Goal: Task Accomplishment & Management: Use online tool/utility

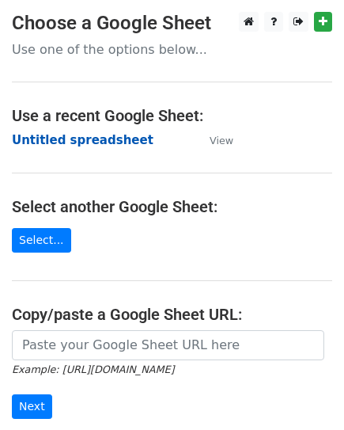
click at [86, 139] on strong "Untitled spreadsheet" at bounding box center [83, 140] width 142 height 14
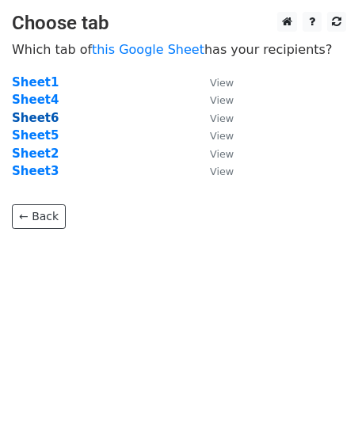
click at [36, 116] on strong "Sheet6" at bounding box center [35, 118] width 47 height 14
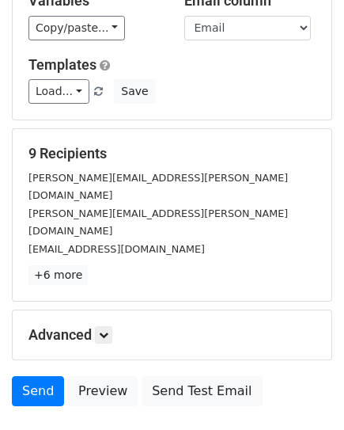
scroll to position [186, 0]
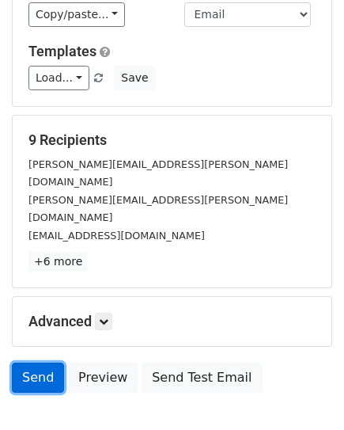
click at [37, 363] on link "Send" at bounding box center [38, 378] width 52 height 30
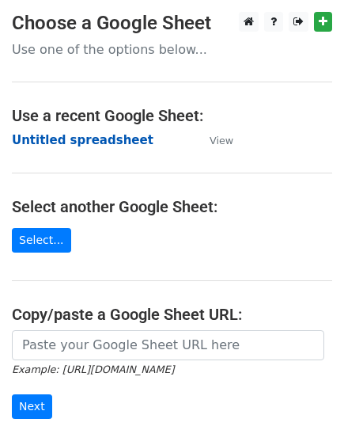
click at [52, 139] on strong "Untitled spreadsheet" at bounding box center [83, 140] width 142 height 14
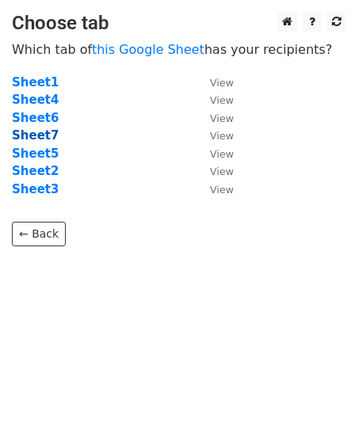
click at [33, 140] on strong "Sheet7" at bounding box center [35, 135] width 47 height 14
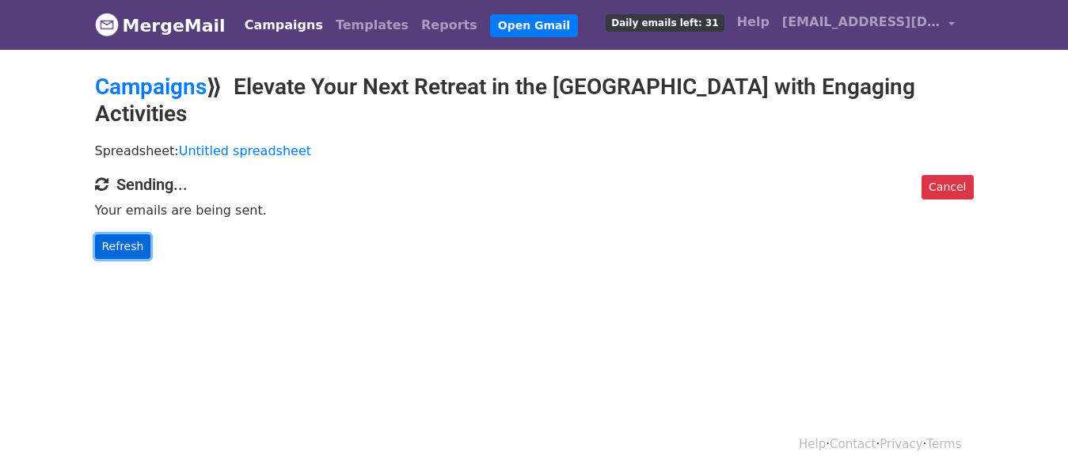
click at [120, 234] on link "Refresh" at bounding box center [123, 246] width 56 height 25
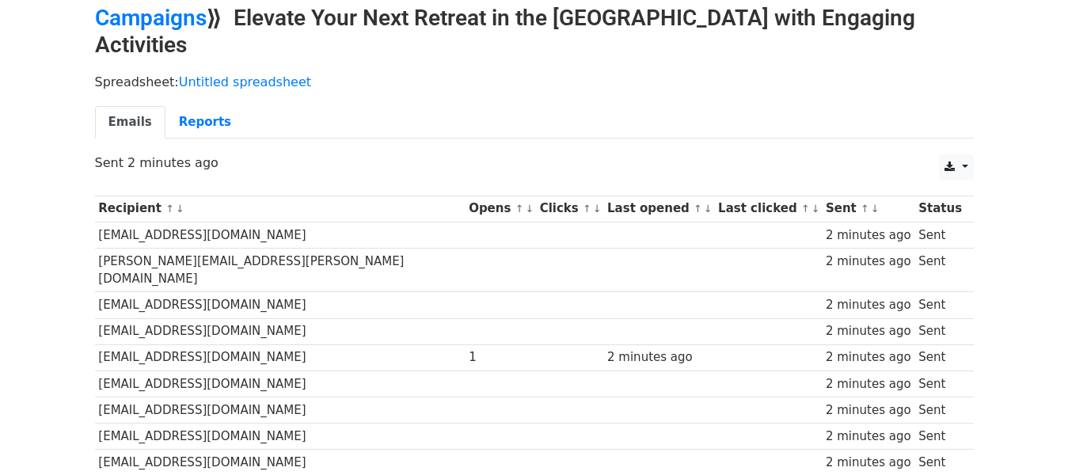
scroll to position [71, 0]
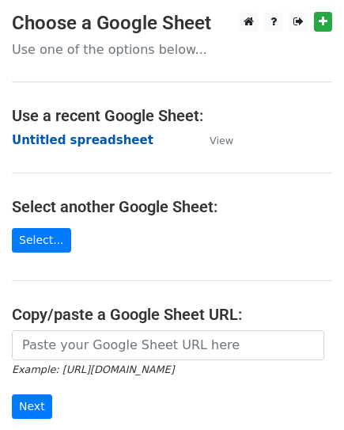
click at [64, 136] on strong "Untitled spreadsheet" at bounding box center [83, 140] width 142 height 14
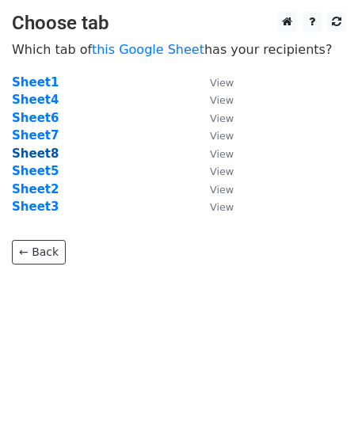
click at [44, 153] on strong "Sheet8" at bounding box center [35, 153] width 47 height 14
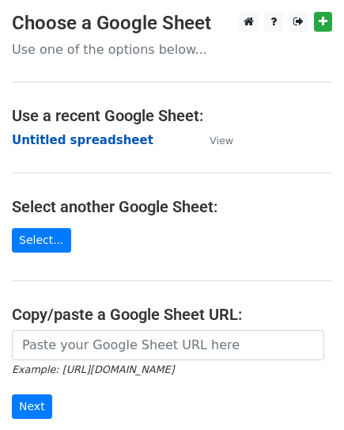
click at [29, 142] on strong "Untitled spreadsheet" at bounding box center [83, 140] width 142 height 14
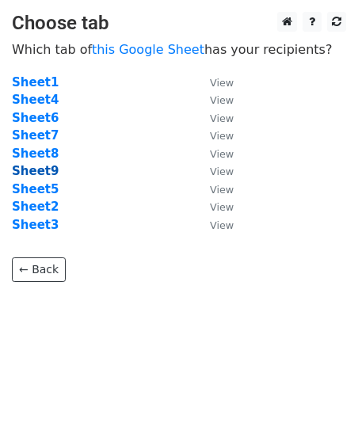
click at [32, 168] on strong "Sheet9" at bounding box center [35, 171] width 47 height 14
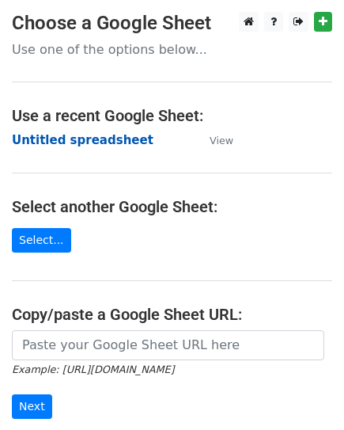
click at [47, 143] on strong "Untitled spreadsheet" at bounding box center [83, 140] width 142 height 14
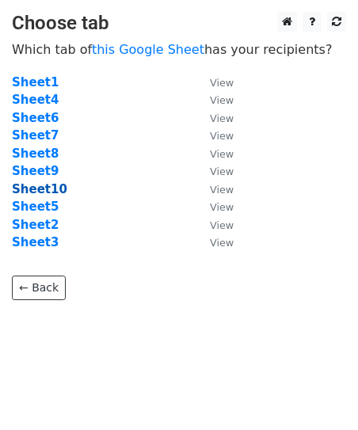
click at [45, 184] on strong "Sheet10" at bounding box center [39, 189] width 55 height 14
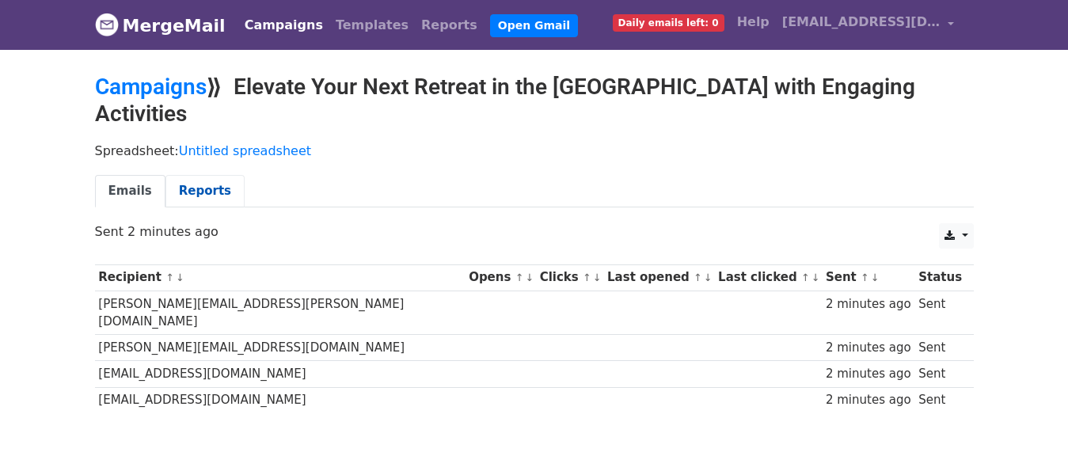
click at [200, 175] on link "Reports" at bounding box center [205, 191] width 79 height 32
